Goal: Task Accomplishment & Management: Complete application form

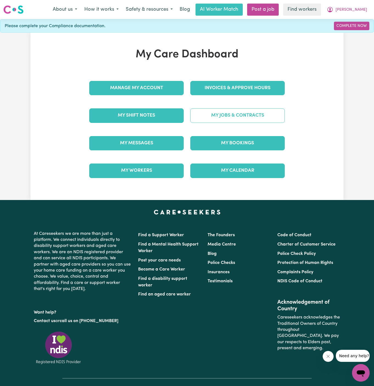
click at [238, 112] on link "My Jobs & Contracts" at bounding box center [237, 115] width 94 height 14
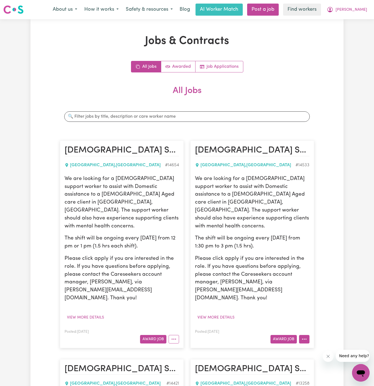
click at [301, 335] on button "More options" at bounding box center [304, 339] width 10 height 9
click at [321, 346] on link "Hide Job" at bounding box center [320, 351] width 43 height 11
click at [176, 336] on icon "More options" at bounding box center [173, 338] width 5 height 5
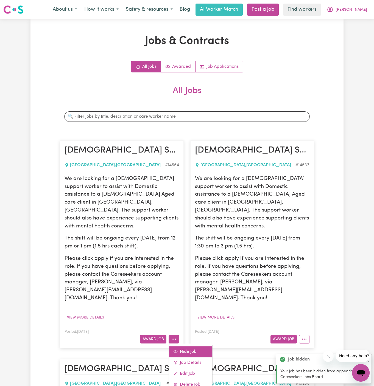
click at [189, 346] on link "Hide Job" at bounding box center [190, 351] width 43 height 11
click at [89, 313] on button "View more details" at bounding box center [85, 317] width 42 height 9
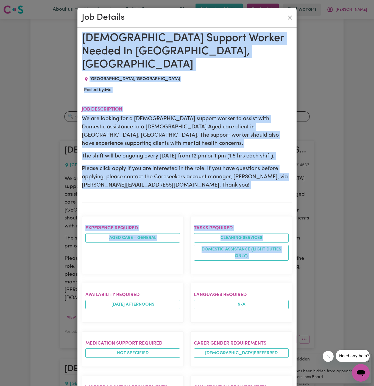
drag, startPoint x: 84, startPoint y: 35, endPoint x: 136, endPoint y: 367, distance: 336.0
click at [136, 367] on div "Female Support Worker Needed In Wentworthville, NSW WENTWORTHVILLE , New South …" at bounding box center [187, 298] width 210 height 532
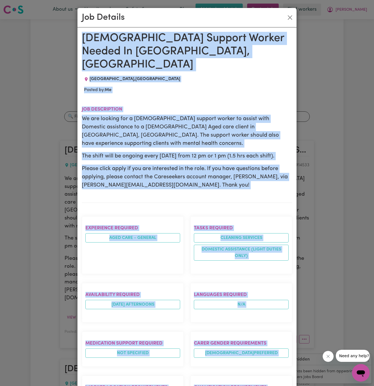
scroll to position [167, 0]
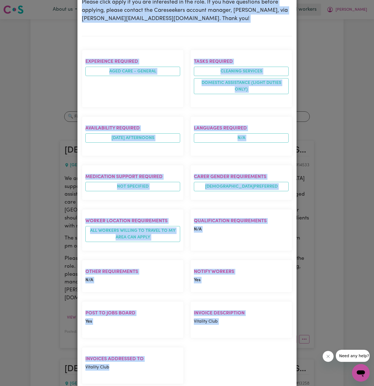
copy div "Female Support Worker Needed In Wentworthville, NSW WENTWORTHVILLE , New South …"
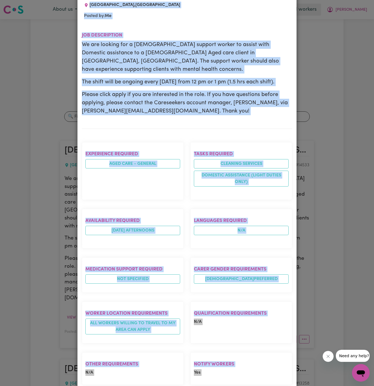
scroll to position [0, 0]
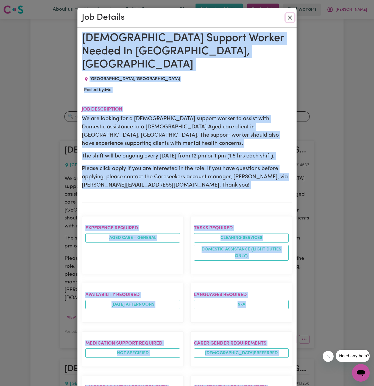
click at [287, 16] on button "Close" at bounding box center [289, 17] width 9 height 9
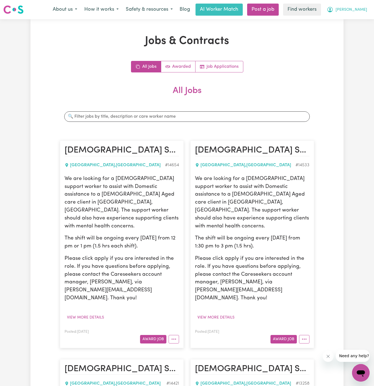
click at [351, 9] on button "[PERSON_NAME]" at bounding box center [346, 10] width 47 height 12
click at [279, 11] on link "Post a job" at bounding box center [263, 10] width 32 height 12
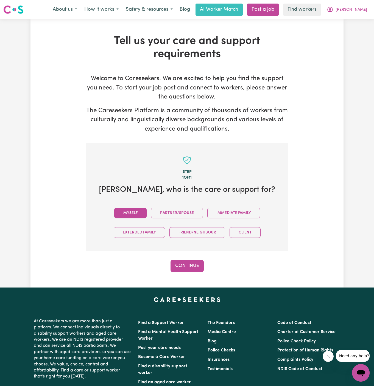
click at [130, 212] on button "Myself" at bounding box center [130, 213] width 32 height 11
click at [198, 267] on button "Continue" at bounding box center [186, 266] width 33 height 12
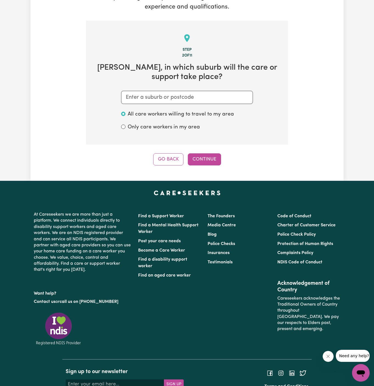
scroll to position [142, 0]
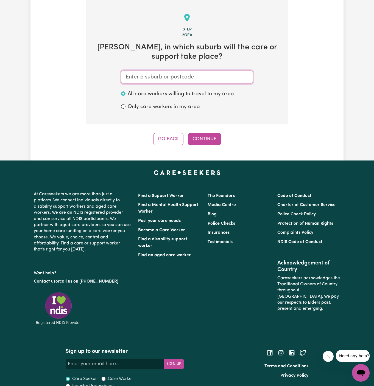
click at [185, 75] on input "text" at bounding box center [187, 77] width 132 height 13
paste input "Wentworthville"
type input "Wentworthville"
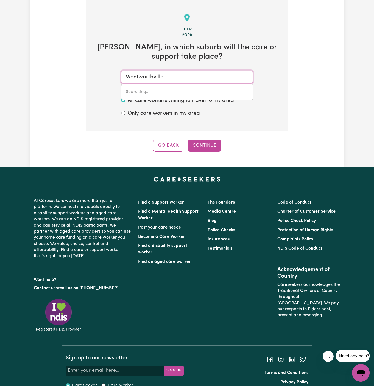
type input "Wentworthville, New South Wales, 2145"
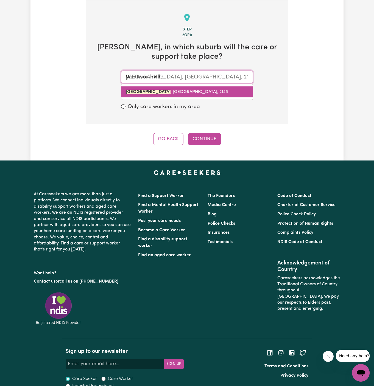
click at [191, 90] on span "WENTWORTHVILLE , New South Wales, 2145" at bounding box center [177, 92] width 102 height 4
type input "WENTWORTHVILLE, New South Wales, 2145"
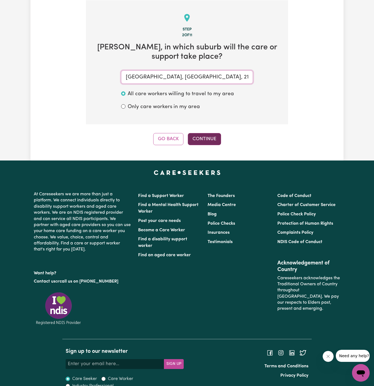
type input "WENTWORTHVILLE, New South Wales, 2145"
click at [214, 138] on button "Continue" at bounding box center [204, 139] width 33 height 12
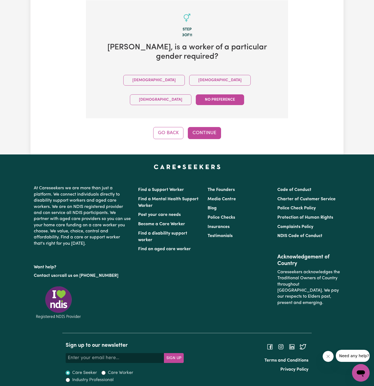
scroll to position [127, 0]
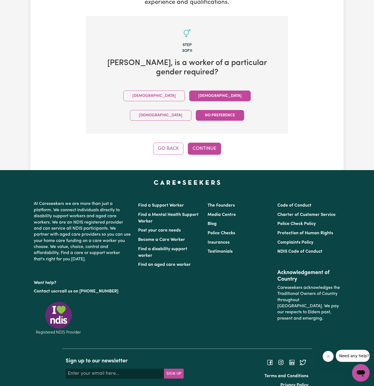
click at [189, 96] on button "Female" at bounding box center [219, 96] width 61 height 11
click at [211, 143] on button "Continue" at bounding box center [204, 149] width 33 height 12
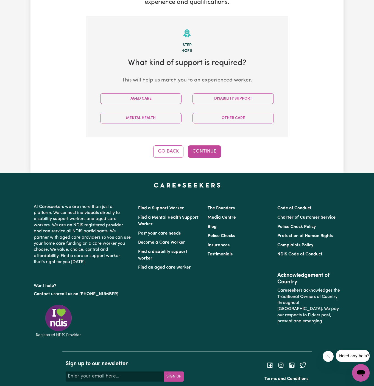
scroll to position [142, 0]
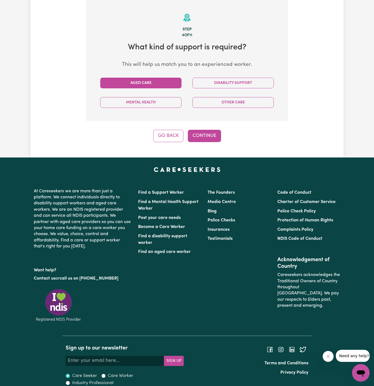
click at [170, 79] on button "Aged Care" at bounding box center [140, 83] width 81 height 11
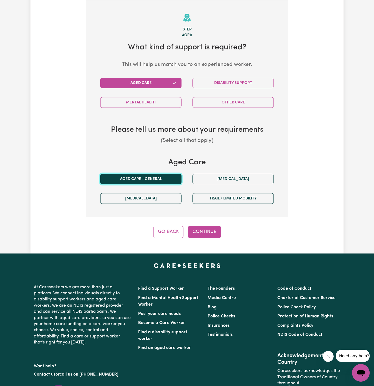
click at [170, 182] on button "Aged care - General" at bounding box center [140, 179] width 81 height 11
click at [210, 238] on div "Tell us your care and support requirements Welcome to Careseekers. We are excit…" at bounding box center [186, 65] width 313 height 377
click at [210, 227] on button "Continue" at bounding box center [204, 232] width 33 height 12
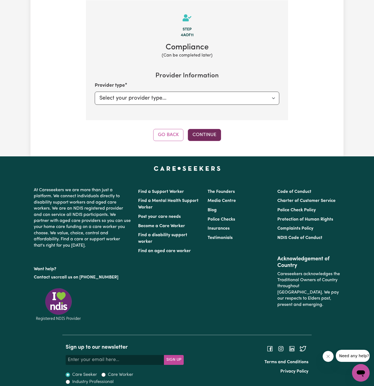
click at [210, 136] on button "Continue" at bounding box center [204, 135] width 33 height 12
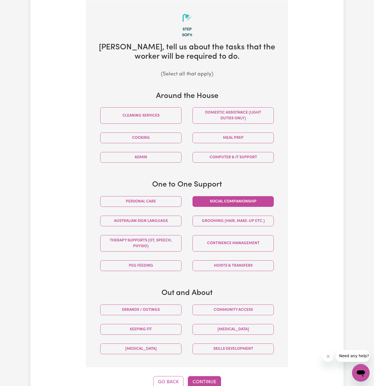
click at [244, 202] on button "Social companionship" at bounding box center [232, 201] width 81 height 11
click at [255, 311] on button "Community access" at bounding box center [232, 310] width 81 height 11
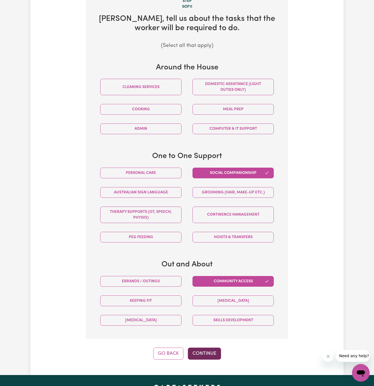
click at [208, 353] on button "Continue" at bounding box center [204, 354] width 33 height 12
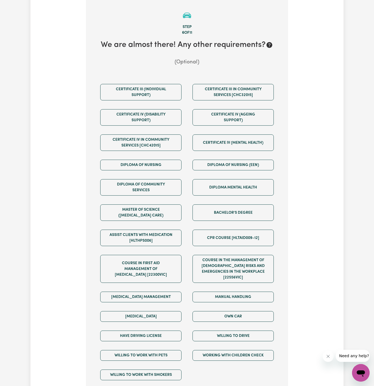
scroll to position [142, 0]
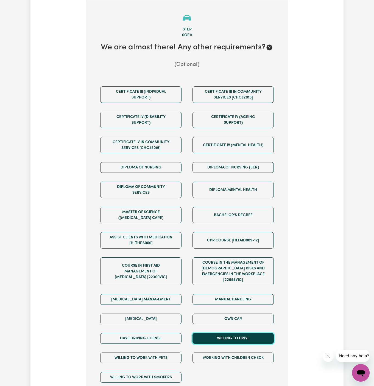
click at [231, 333] on button "Willing to drive" at bounding box center [232, 338] width 81 height 11
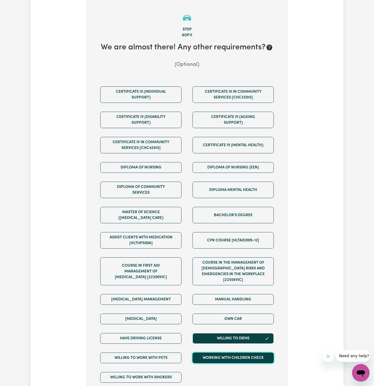
click at [232, 353] on button "Working with Children Check" at bounding box center [232, 358] width 81 height 11
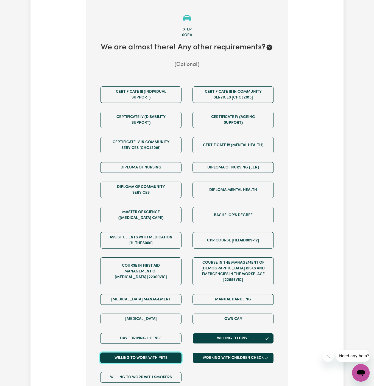
click at [167, 353] on button "Willing to work with pets" at bounding box center [140, 358] width 81 height 11
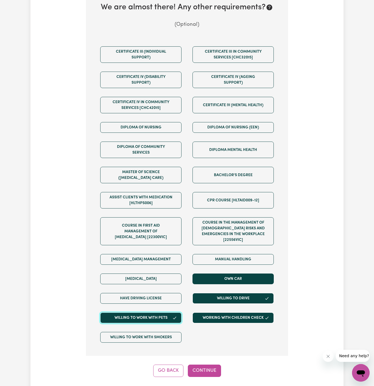
scroll to position [218, 0]
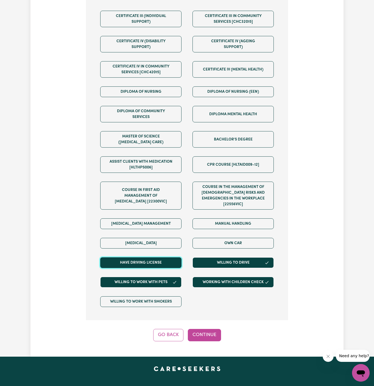
click at [168, 257] on button "Have driving license" at bounding box center [140, 262] width 81 height 11
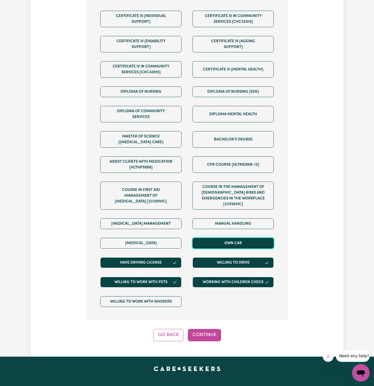
click at [221, 238] on button "Own Car" at bounding box center [232, 243] width 81 height 11
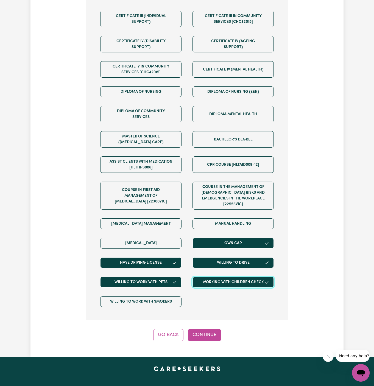
click at [213, 280] on button "Working with Children Check" at bounding box center [232, 282] width 81 height 11
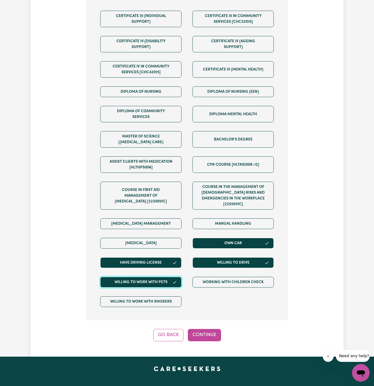
click at [172, 279] on button "Willing to work with pets" at bounding box center [140, 282] width 81 height 11
click at [207, 320] on div "Step 6 of 11 We are almost there! Any other requirements? (Optional) Certificat…" at bounding box center [187, 133] width 202 height 417
click at [207, 329] on button "Continue" at bounding box center [204, 335] width 33 height 12
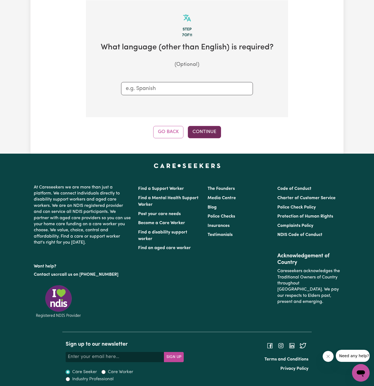
click at [212, 128] on button "Continue" at bounding box center [204, 132] width 33 height 12
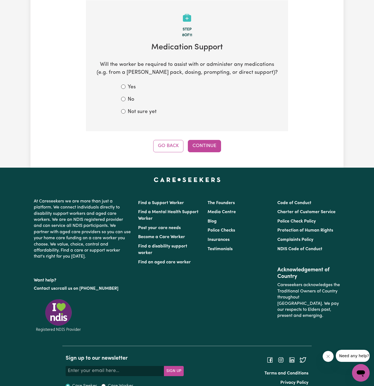
click at [130, 102] on label "No" at bounding box center [131, 100] width 7 height 8
click at [125, 101] on input "No" at bounding box center [123, 99] width 4 height 4
radio input "true"
click at [195, 141] on button "Continue" at bounding box center [204, 146] width 33 height 12
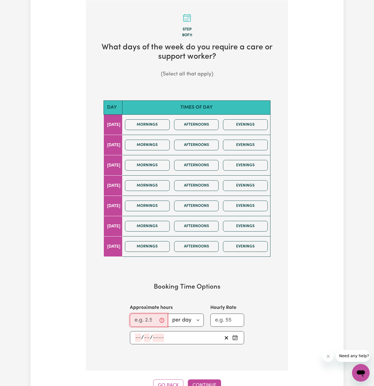
click at [147, 317] on input "Approximate hours" at bounding box center [149, 320] width 38 height 13
click at [139, 336] on input "number" at bounding box center [138, 338] width 6 height 8
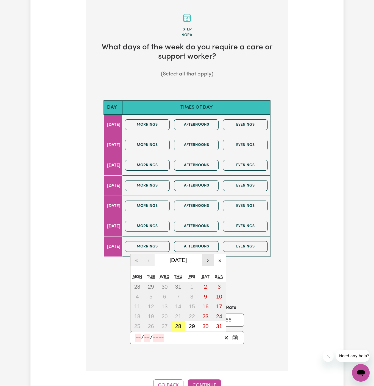
click at [206, 257] on button "›" at bounding box center [208, 260] width 12 height 12
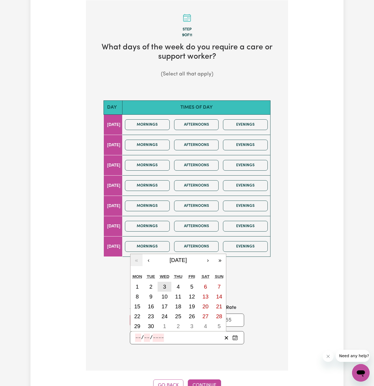
click at [167, 284] on button "3" at bounding box center [164, 287] width 14 height 10
type input "2025-09-03"
type input "3"
type input "9"
type input "2025"
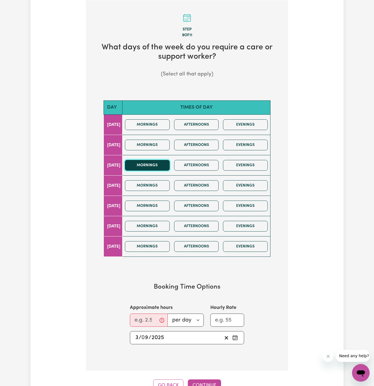
click at [170, 162] on button "Mornings" at bounding box center [147, 165] width 45 height 11
click at [203, 164] on button "Afternoons" at bounding box center [196, 165] width 45 height 11
click at [145, 318] on input "Approximate hours" at bounding box center [149, 320] width 38 height 13
type input "2"
click at [201, 355] on section "Step 9 of 11 What days of the week do you require a care or support worker? (Se…" at bounding box center [187, 185] width 202 height 371
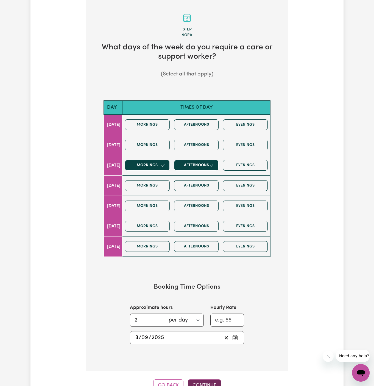
click at [201, 379] on button "Continue" at bounding box center [204, 385] width 33 height 12
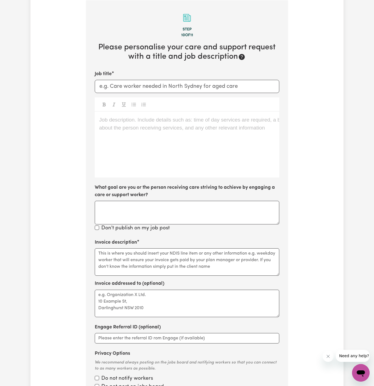
click at [97, 153] on div "Job description. Include details such as: time of day services are required, a …" at bounding box center [187, 145] width 184 height 66
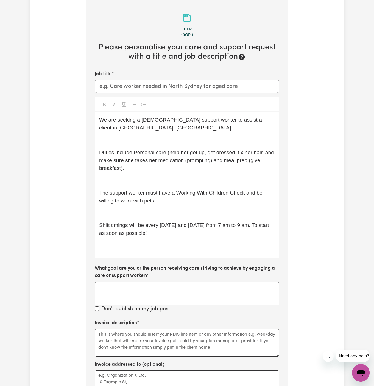
click at [110, 231] on div "We are seeking a female support worker to assist a client in Coogee, NSW. ﻿ Dut…" at bounding box center [187, 185] width 184 height 147
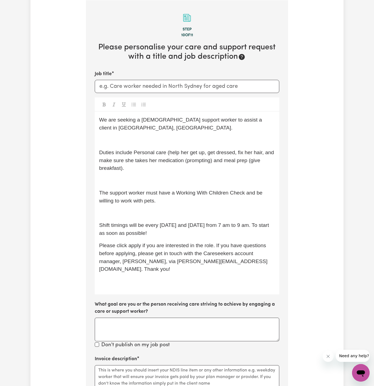
click at [144, 209] on div "We are seeking a female support worker to assist a client in Coogee, NSW. ﻿ Dut…" at bounding box center [187, 203] width 184 height 183
drag, startPoint x: 158, startPoint y: 201, endPoint x: 96, endPoint y: 183, distance: 64.5
click at [96, 183] on div "We are seeking a female support worker to assist a client in Coogee, NSW. ﻿ Dut…" at bounding box center [187, 203] width 184 height 183
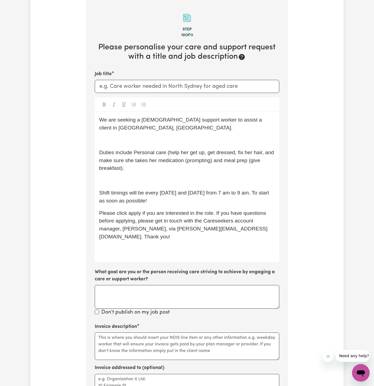
click at [113, 177] on div "We are seeking a female support worker to assist a client in Coogee, NSW. ﻿ Dut…" at bounding box center [187, 187] width 184 height 150
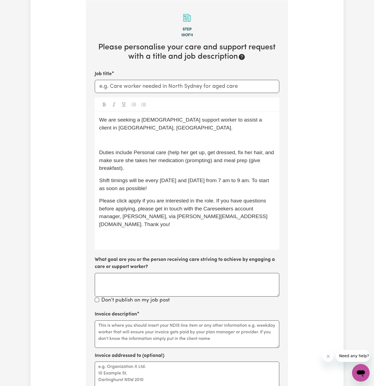
click at [116, 163] on p "Duties include Personal care (help her get up, get dressed, fix her hair, and m…" at bounding box center [187, 161] width 176 height 24
click at [185, 178] on span "Shift timings will be every Tuesday and Wednesday from 7 am to 9 am. To start a…" at bounding box center [184, 185] width 171 height 14
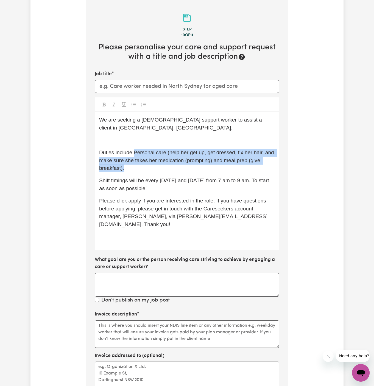
drag, startPoint x: 135, startPoint y: 144, endPoint x: 151, endPoint y: 159, distance: 22.1
click at [151, 159] on p "Duties include Personal care (help her get up, get dressed, fix her hair, and m…" at bounding box center [187, 161] width 176 height 24
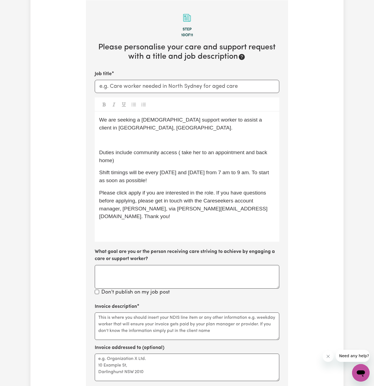
click at [182, 150] on span "Duties include community access ( take her to an appointment and back home)" at bounding box center [184, 157] width 170 height 14
click at [187, 157] on div "We are seeking a female support worker to assist a client in Coogee, NSW. ﻿ Dut…" at bounding box center [187, 177] width 184 height 130
drag, startPoint x: 147, startPoint y: 165, endPoint x: 164, endPoint y: 175, distance: 20.1
click at [164, 175] on p "Shift timings will be every Tuesday and Wednesday from 7 am to 9 am. To start a…" at bounding box center [187, 177] width 176 height 16
click at [106, 170] on span "Shift timings will be as a one-off on Wednesday 03/09 from 1130 am for a 12pm a…" at bounding box center [184, 177] width 171 height 14
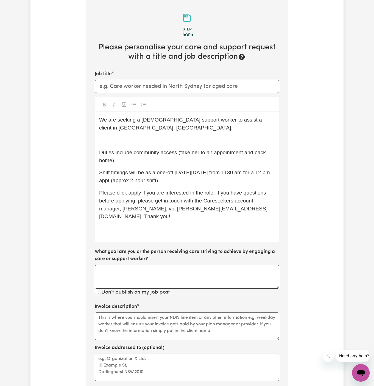
click at [118, 180] on div "We are seeking a female support worker to assist a client in Coogee, NSW. ﻿ Dut…" at bounding box center [187, 177] width 184 height 130
click at [118, 173] on span "Shift timings will be as a one-off on Wednesday 03/09 from 1130 am for a 12 pm …" at bounding box center [185, 177] width 172 height 14
click at [210, 173] on p "Shift timings will be as a one-off on Wednesday 03/09 from 1130 am for a 12 pm …" at bounding box center [187, 177] width 176 height 16
click at [160, 170] on span "Shift timings will be as a one-off on Wednesday 03/09 from 1130 am for a 12 pm …" at bounding box center [185, 177] width 172 height 14
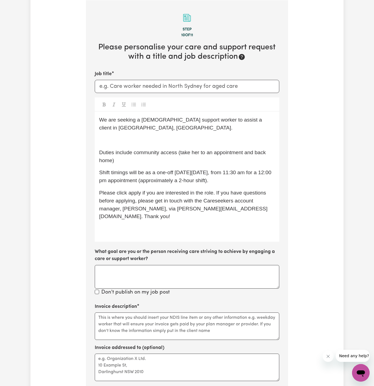
click at [219, 189] on p "Please click apply if you are interested in the role. If you have questions bef…" at bounding box center [187, 205] width 176 height 32
click at [173, 195] on span "Please click apply if you are interested in the role. If you have questions bef…" at bounding box center [183, 204] width 168 height 29
click at [138, 171] on span "Shift timings will be as a one-off on Wednesday, 03/09, from 11:30 am for a 12:…" at bounding box center [185, 177] width 173 height 14
click at [166, 169] on p "Shift timings will be as a one-off on Wednesday 03/09 from 1130 am for a 12pm a…" at bounding box center [187, 177] width 176 height 16
click at [121, 175] on span "Shift timings will be as a one-off on Wednesday 03/09 from 1130 am for a 12pm a…" at bounding box center [184, 177] width 171 height 14
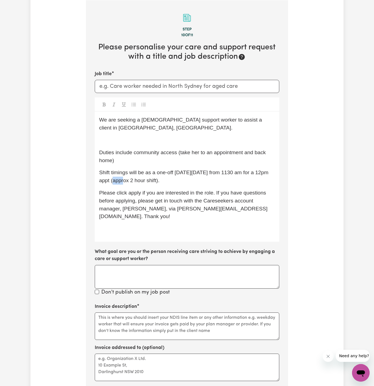
click at [121, 175] on span "Shift timings will be as a one-off on Wednesday 03/09 from 1130 am for a 12pm a…" at bounding box center [184, 177] width 171 height 14
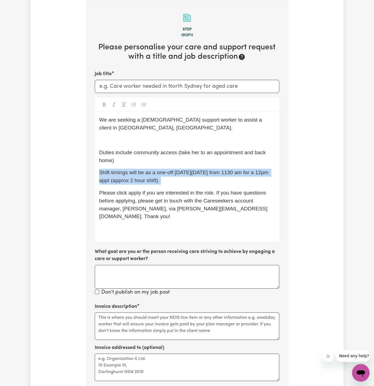
click at [121, 175] on span "Shift timings will be as a one-off on Wednesday 03/09 from 1130 am for a 12pm a…" at bounding box center [184, 177] width 171 height 14
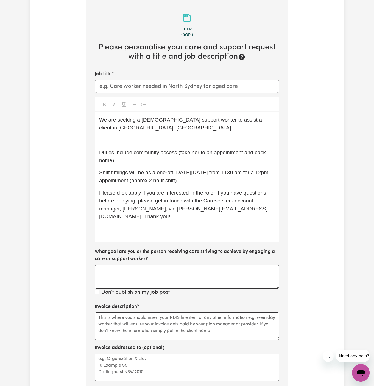
click at [166, 175] on span "Shift timings will be as a one-off on Wednesday 03/09 from 1130 am for a 12pm a…" at bounding box center [184, 177] width 171 height 14
click at [155, 175] on span "Shift timings will be as a one-off on Wednesday 03/09 from 1130 am for a 12pm a…" at bounding box center [184, 177] width 171 height 14
click at [161, 172] on span "Shift timings will be as a one-off on Wednesday 03/09 from 1130 am for a 12pm a…" at bounding box center [184, 177] width 171 height 14
click at [149, 190] on span "Please click apply if you are interested in the role. If you have questions bef…" at bounding box center [183, 204] width 168 height 29
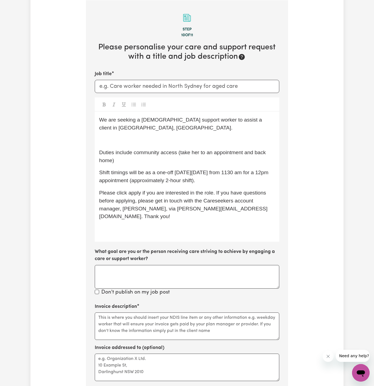
click at [103, 171] on span "Shift timings will be as a one-off on Wednesday 03/09 from 1130 am for a 12pm a…" at bounding box center [184, 177] width 171 height 14
click at [159, 173] on span "Shift timings will be as a one-off on Wednesday 03/09 from 1130 am for a 12 pm …" at bounding box center [185, 177] width 172 height 14
click at [207, 193] on span "Please click apply if you are interested in the role. If you have questions bef…" at bounding box center [183, 204] width 168 height 29
click at [215, 195] on span "Please click apply if you are interested in the role. If you have questions bef…" at bounding box center [183, 204] width 168 height 29
click at [207, 225] on p "﻿" at bounding box center [187, 229] width 176 height 8
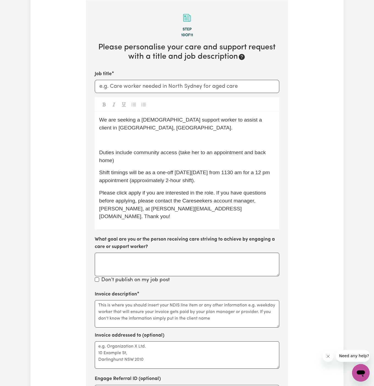
click at [152, 136] on p "﻿" at bounding box center [187, 140] width 176 height 8
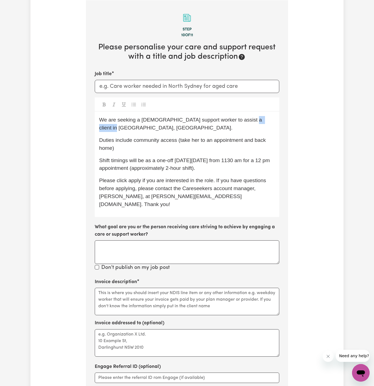
drag, startPoint x: 238, startPoint y: 123, endPoint x: 271, endPoint y: 122, distance: 33.2
click at [271, 122] on p "We are seeking a female support worker to assist a client in Coogee, NSW." at bounding box center [187, 124] width 176 height 16
click at [161, 86] on input "Job title" at bounding box center [187, 86] width 184 height 13
paste input "Wentworthville, NSW"
click at [184, 86] on input "Female Support Worker Needed I n Wentworthville, NSW" at bounding box center [187, 86] width 184 height 13
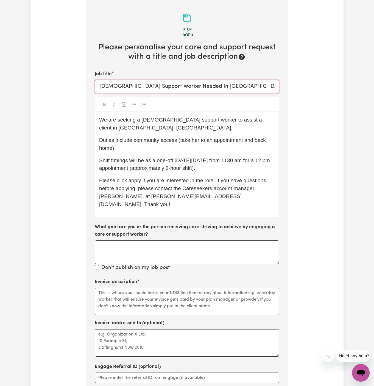
type input "Female Support Worker Needed In Wentworthville, NSW"
click at [184, 128] on p "We are seeking a female support worker to assist a client in Wentworthville, NS…" at bounding box center [187, 124] width 176 height 16
click at [159, 149] on p "Duties include community access (take her to an appointment and back home)" at bounding box center [187, 144] width 176 height 16
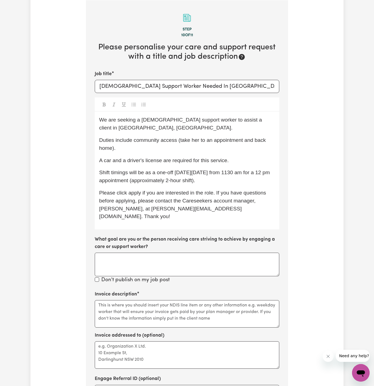
click at [146, 216] on div "We are seeking a female support worker to assist a client in Wentworthville, NS…" at bounding box center [187, 171] width 184 height 118
click at [132, 194] on span "Please click apply if you are interested in the role. If you have questions bef…" at bounding box center [183, 204] width 168 height 29
click at [193, 300] on textarea "Invoice description" at bounding box center [187, 313] width 184 height 27
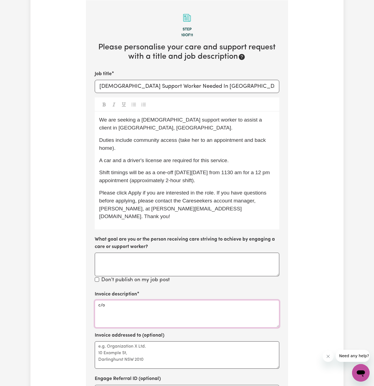
paste textarea "Vitality Club"
click at [125, 300] on textarea "c/o Vitality Club" at bounding box center [187, 313] width 184 height 27
type textarea "c/o Vitality Club"
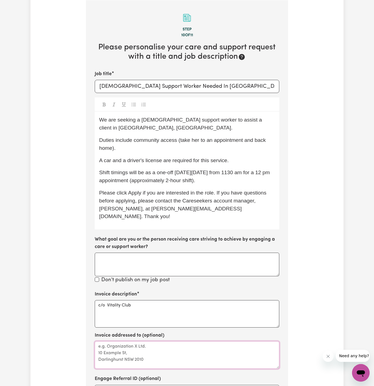
click at [131, 342] on textarea "Invoice addressed to (optional)" at bounding box center [187, 354] width 184 height 27
paste textarea "c/o Vitality Club"
type textarea "c/o Vitality Club"
drag, startPoint x: 226, startPoint y: 146, endPoint x: 197, endPoint y: 148, distance: 28.6
click at [197, 148] on p "Duties include community access (take her to an appointment and back home)." at bounding box center [187, 144] width 176 height 16
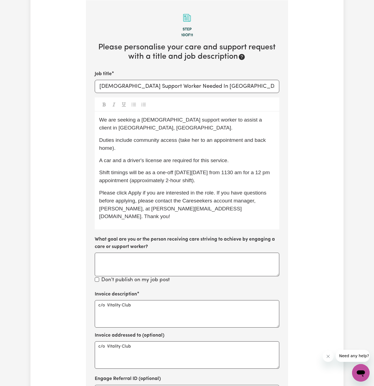
click at [197, 148] on p "Duties include community access (take her to an appointment and back home)." at bounding box center [187, 144] width 176 height 16
click at [224, 151] on p "Duties include community access (take her to an appointment and back home)." at bounding box center [187, 144] width 176 height 16
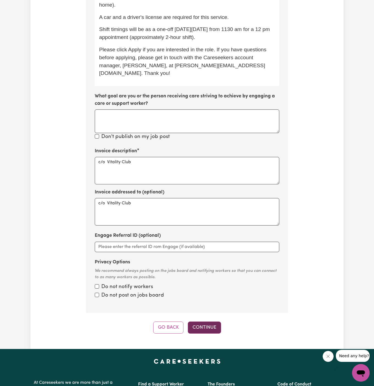
click at [209, 322] on button "Continue" at bounding box center [204, 328] width 33 height 12
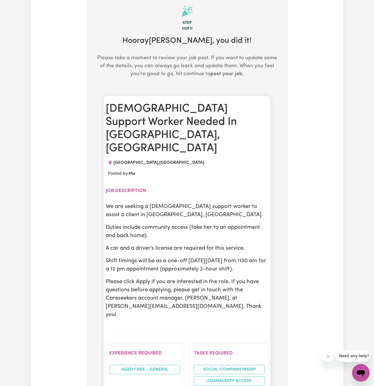
scroll to position [142, 0]
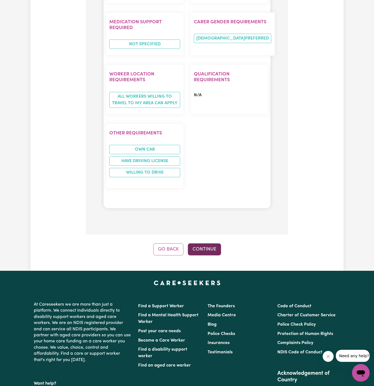
click at [207, 243] on button "Continue" at bounding box center [204, 249] width 33 height 12
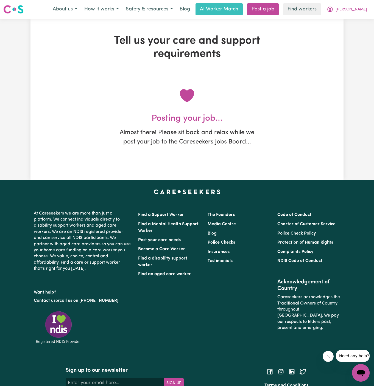
scroll to position [0, 0]
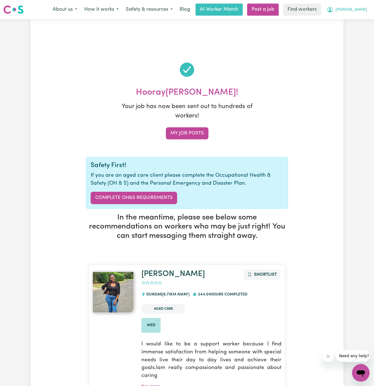
click at [361, 10] on span "[PERSON_NAME]" at bounding box center [351, 10] width 32 height 6
click at [359, 18] on link "My Dashboard" at bounding box center [348, 21] width 43 height 10
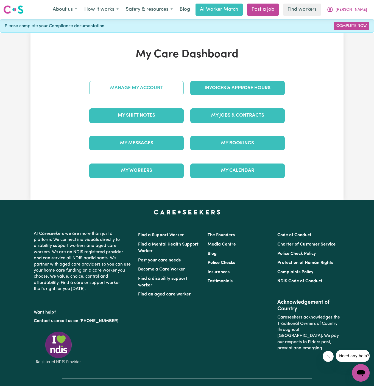
click at [162, 94] on link "Manage My Account" at bounding box center [136, 88] width 94 height 14
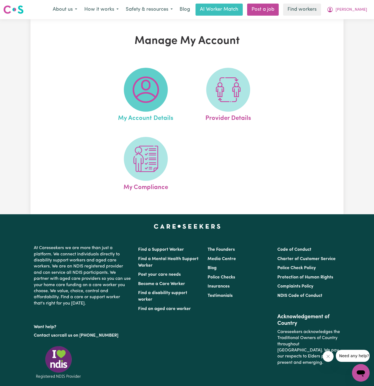
click at [162, 95] on span at bounding box center [146, 90] width 44 height 44
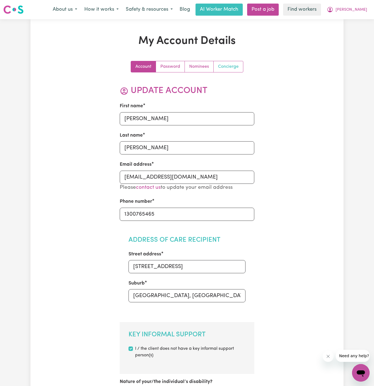
click at [226, 69] on link "Concierge" at bounding box center [227, 66] width 29 height 11
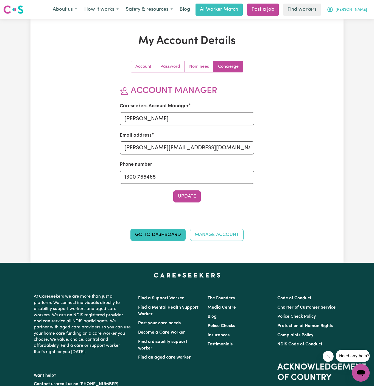
click at [364, 10] on span "[PERSON_NAME]" at bounding box center [351, 10] width 32 height 6
click at [364, 23] on link "My Dashboard" at bounding box center [348, 21] width 43 height 10
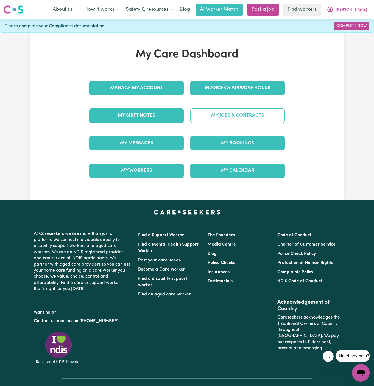
click at [248, 117] on link "My Jobs & Contracts" at bounding box center [237, 115] width 94 height 14
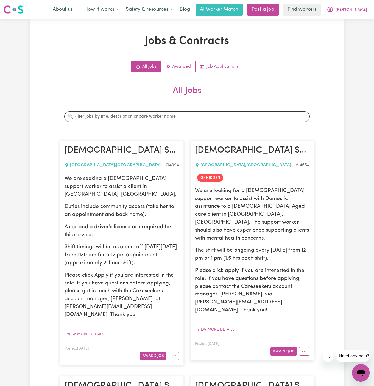
click at [229, 72] on div "All Jobs Awarded Job Applications" at bounding box center [187, 67] width 112 height 12
click at [227, 67] on link "Job Applications" at bounding box center [218, 66] width 47 height 11
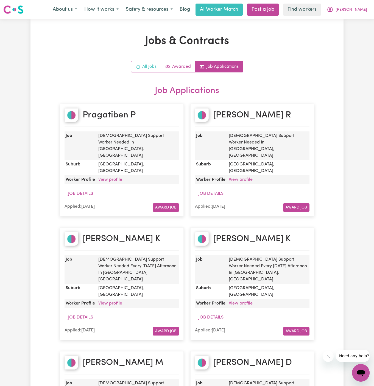
click at [148, 66] on link "All Jobs" at bounding box center [146, 66] width 30 height 11
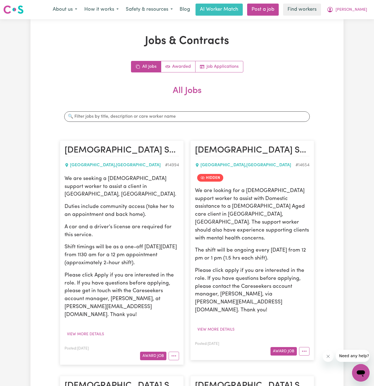
click at [114, 168] on div "WENTWORTHVILLE , New South Wales # 14994" at bounding box center [121, 165] width 114 height 13
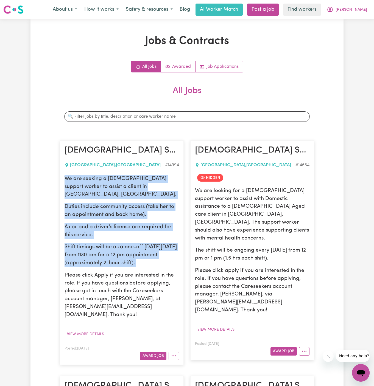
drag, startPoint x: 65, startPoint y: 178, endPoint x: 154, endPoint y: 259, distance: 119.8
click at [154, 259] on div "We are seeking a female support worker to assist a client in Wentworthville, NS…" at bounding box center [121, 247] width 114 height 144
copy div "We are seeking a female support worker to assist a client in Wentworthville, NS…"
click at [366, 7] on button "[PERSON_NAME]" at bounding box center [346, 10] width 47 height 12
click at [364, 16] on link "My Dashboard" at bounding box center [348, 21] width 43 height 10
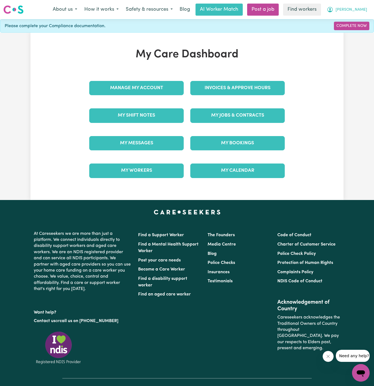
click at [359, 7] on span "[PERSON_NAME]" at bounding box center [351, 10] width 32 height 6
click at [357, 29] on link "Logout" at bounding box center [348, 31] width 43 height 10
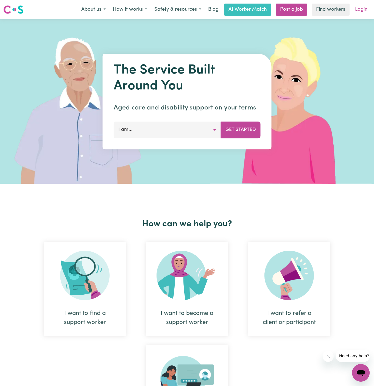
click at [359, 12] on link "Login" at bounding box center [360, 10] width 19 height 12
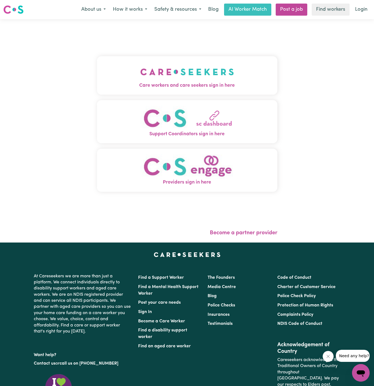
click at [177, 57] on button "Care workers and care seekers sign in here" at bounding box center [187, 75] width 180 height 38
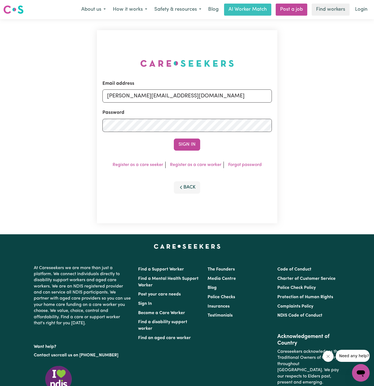
click at [181, 66] on div "Email address dyan@careseekers.com.au Password Sign In Register as a care seeke…" at bounding box center [187, 126] width 187 height 215
click at [191, 97] on input "dyan@careseekers.com.au" at bounding box center [186, 95] width 169 height 13
drag, startPoint x: 136, startPoint y: 96, endPoint x: 324, endPoint y: 116, distance: 189.6
click at [324, 116] on div "Email address superuser~kayefinleyYS@careseekers.com.au Password Sign In Regist…" at bounding box center [187, 126] width 374 height 215
type input "superuser~ShehranCF@careseekers.com.au"
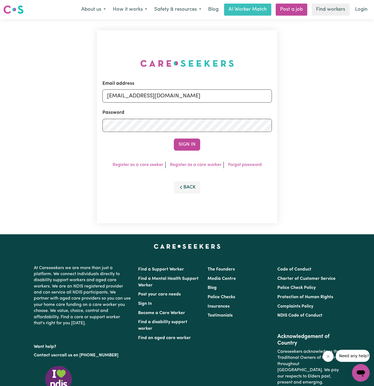
click at [174, 139] on button "Sign In" at bounding box center [187, 145] width 26 height 12
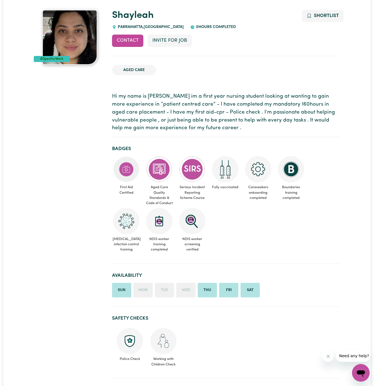
scroll to position [15, 0]
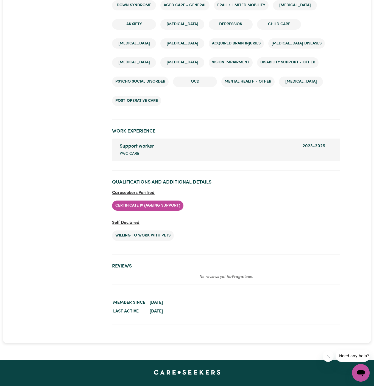
scroll to position [1040, 0]
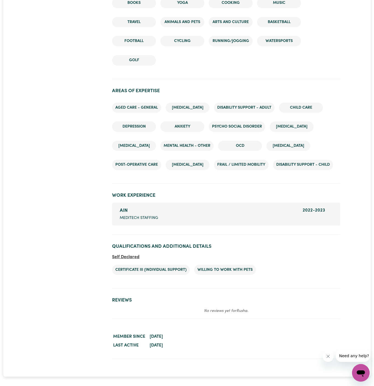
scroll to position [732, 0]
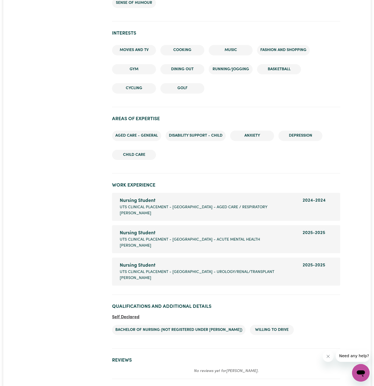
scroll to position [707, 0]
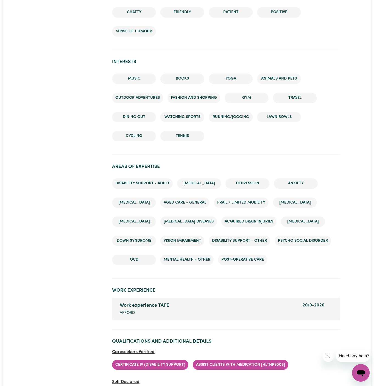
scroll to position [792, 0]
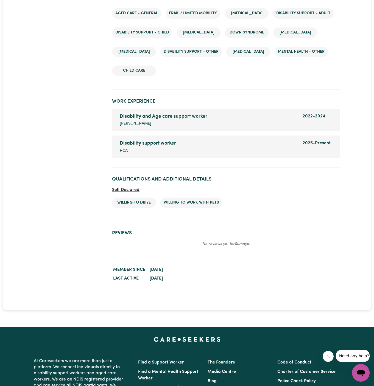
scroll to position [817, 0]
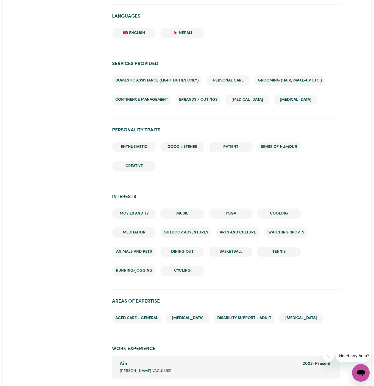
scroll to position [617, 0]
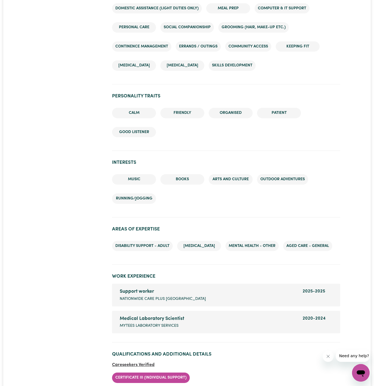
scroll to position [707, 0]
